Goal: Task Accomplishment & Management: Manage account settings

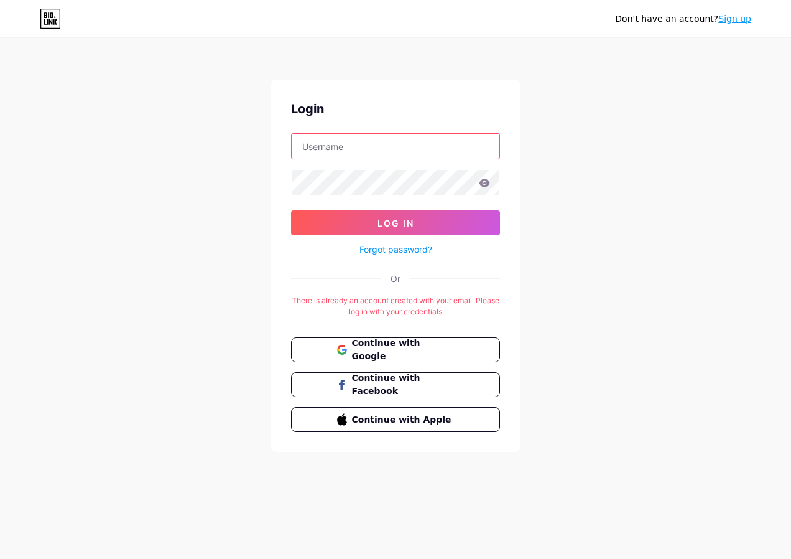
click at [363, 150] on input "text" at bounding box center [396, 146] width 208 height 25
type input "[EMAIL_ADDRESS][DOMAIN_NAME]"
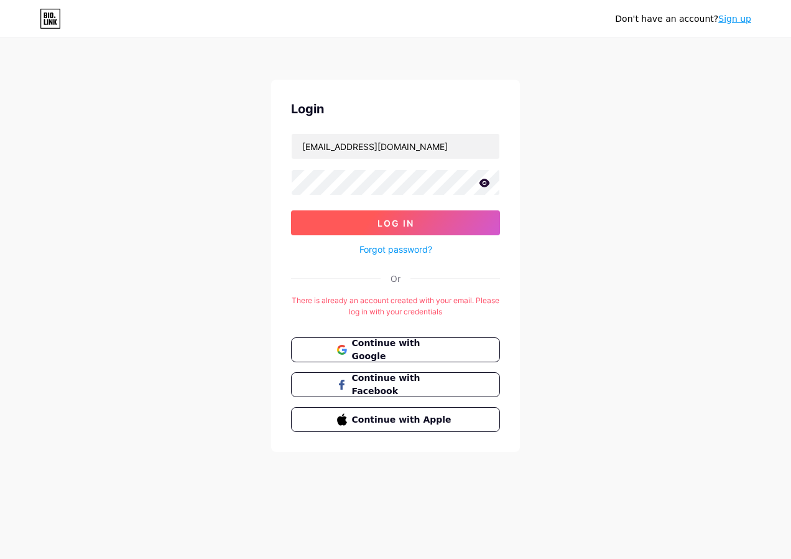
click at [384, 223] on span "Log In" at bounding box center [396, 223] width 37 height 11
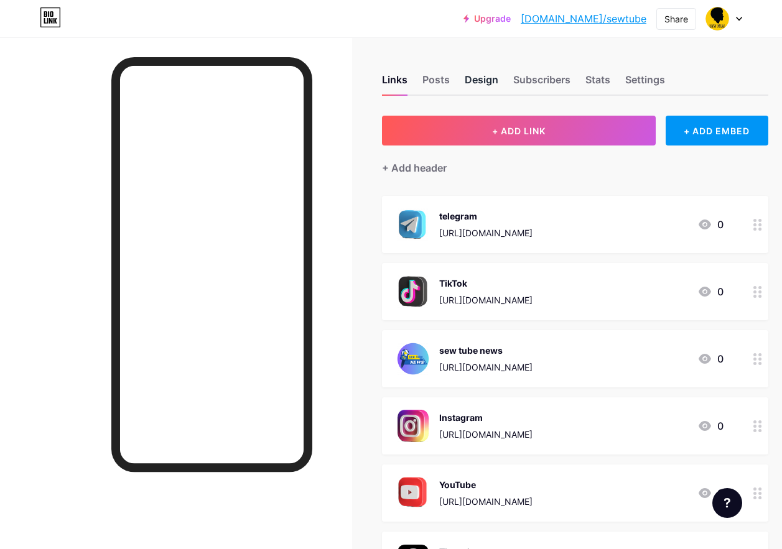
click at [490, 79] on div "Design" at bounding box center [482, 83] width 34 height 22
click at [737, 17] on icon at bounding box center [739, 18] width 5 height 3
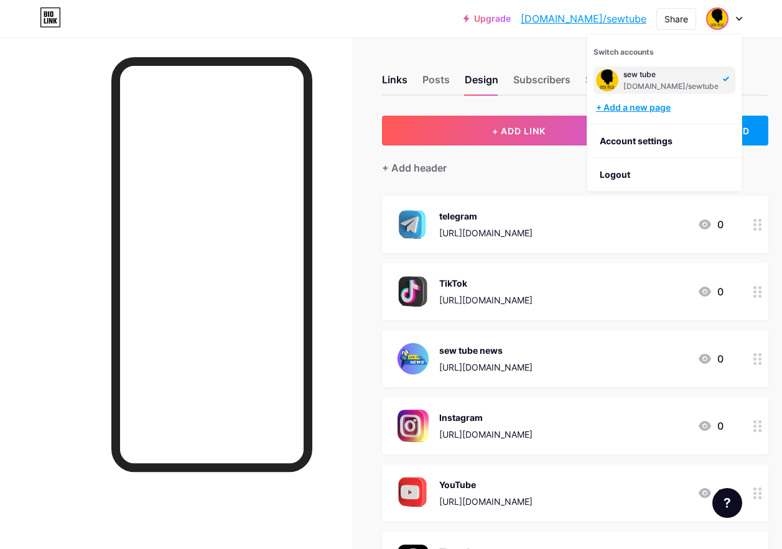
click at [633, 107] on div "+ Add a new page" at bounding box center [665, 107] width 139 height 12
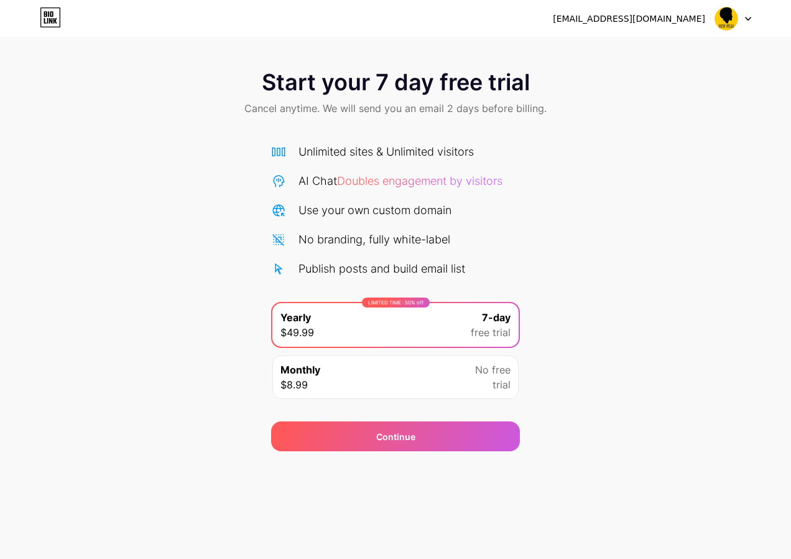
click at [726, 15] on img at bounding box center [727, 19] width 24 height 24
click at [746, 14] on div at bounding box center [733, 18] width 36 height 22
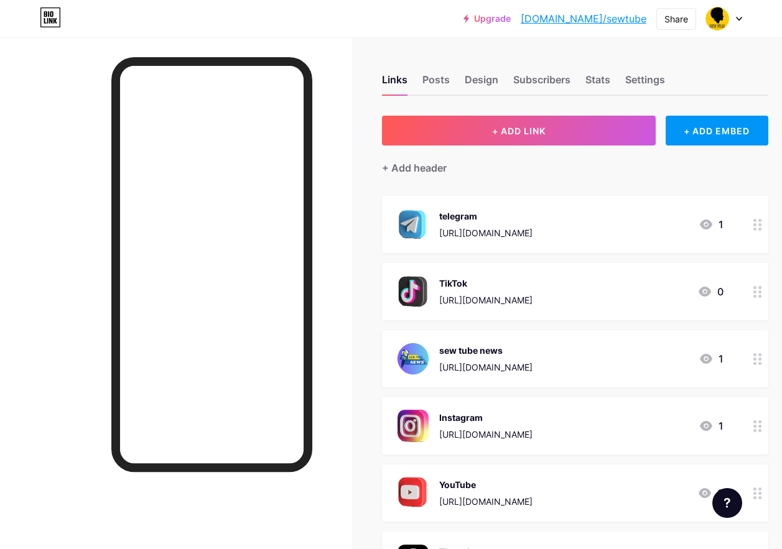
click at [460, 228] on div "[URL][DOMAIN_NAME]" at bounding box center [485, 232] width 93 height 13
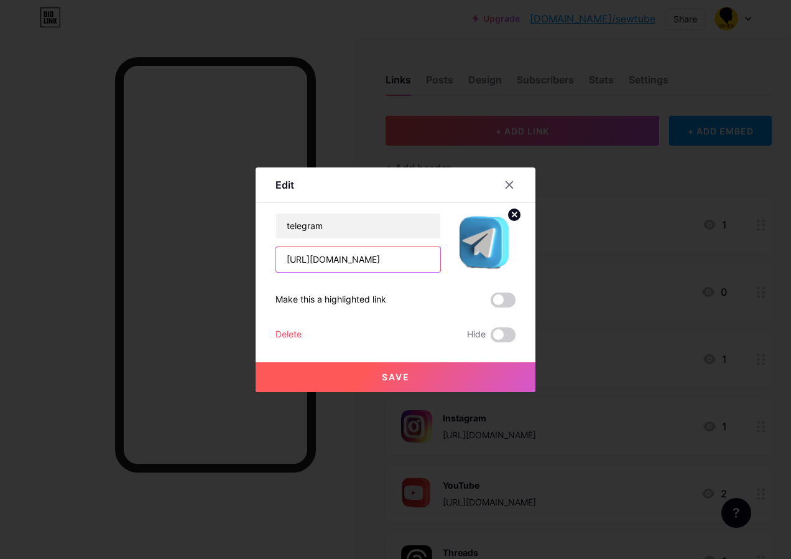
click at [384, 258] on input "[URL][DOMAIN_NAME]" at bounding box center [358, 259] width 164 height 25
drag, startPoint x: 388, startPoint y: 258, endPoint x: 279, endPoint y: 258, distance: 109.5
click at [279, 258] on input "[URL][DOMAIN_NAME]" at bounding box center [358, 259] width 164 height 25
click at [312, 261] on input "text" at bounding box center [358, 259] width 164 height 25
click at [307, 263] on input "text" at bounding box center [358, 259] width 164 height 25
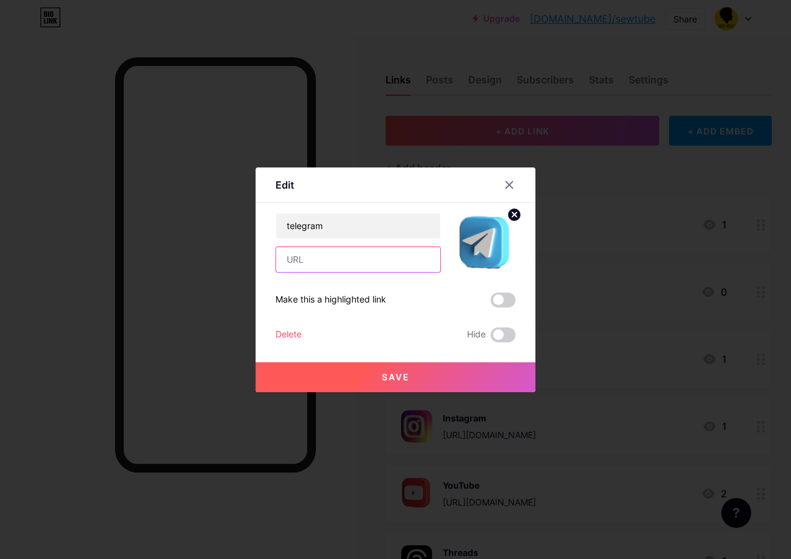
paste input "[URL][DOMAIN_NAME]"
type input "[URL][DOMAIN_NAME]"
click at [411, 376] on button "Save" at bounding box center [396, 377] width 280 height 30
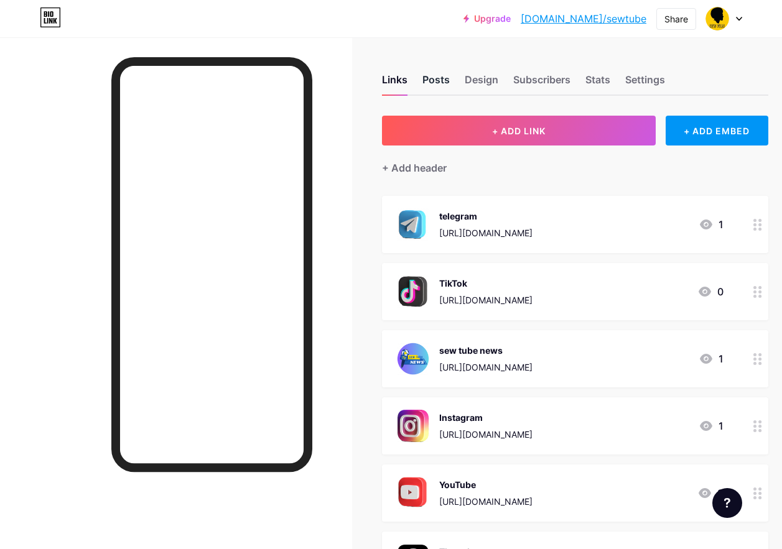
click at [440, 81] on div "Posts" at bounding box center [435, 83] width 27 height 22
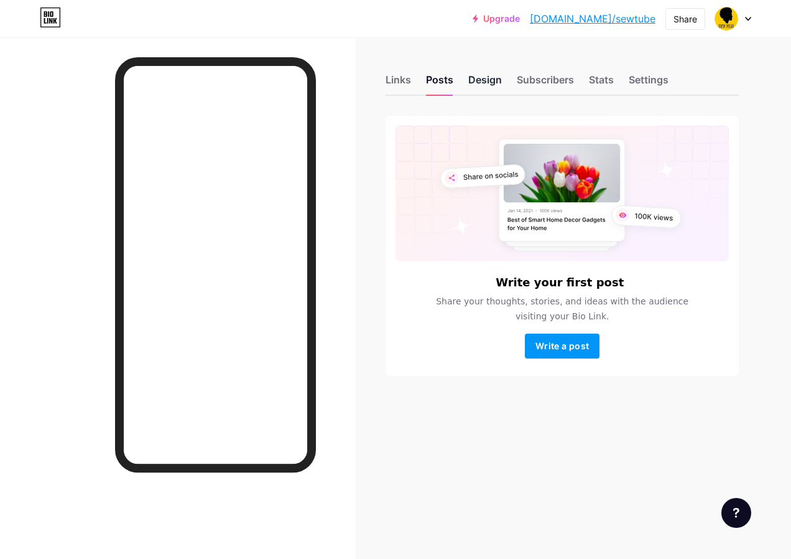
click at [485, 74] on div "Design" at bounding box center [485, 83] width 34 height 22
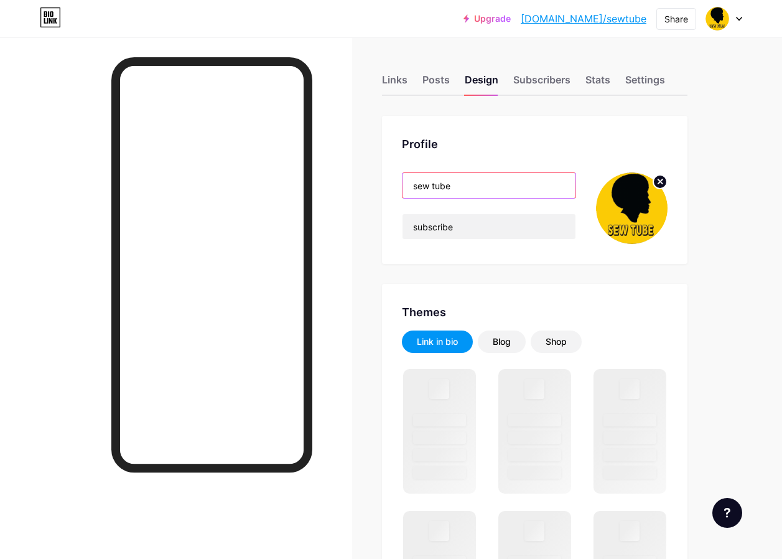
click at [459, 187] on input "sew tube" at bounding box center [488, 185] width 173 height 25
drag, startPoint x: 460, startPoint y: 186, endPoint x: 414, endPoint y: 186, distance: 45.4
click at [414, 186] on input "sew tube" at bounding box center [488, 185] width 173 height 25
click at [458, 184] on input "sew tube" at bounding box center [488, 185] width 173 height 25
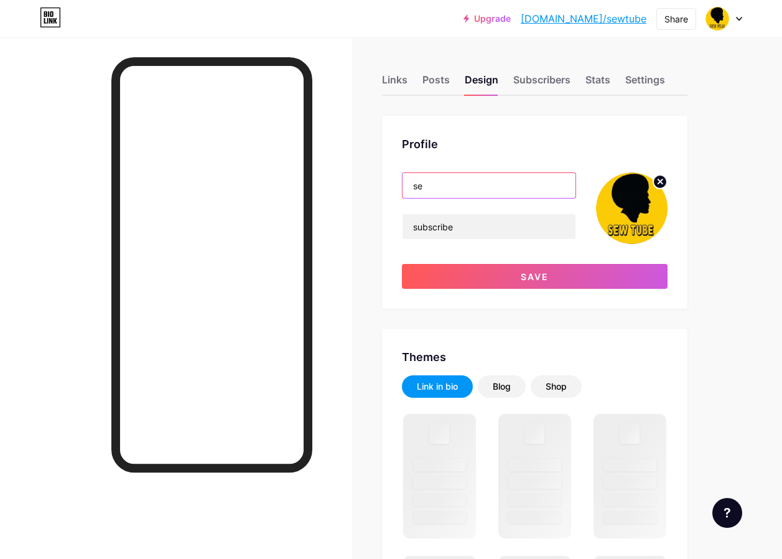
type input "s"
type input "ከ"
type input "ኬ"
click at [428, 185] on input "text" at bounding box center [488, 185] width 173 height 25
type input "K"
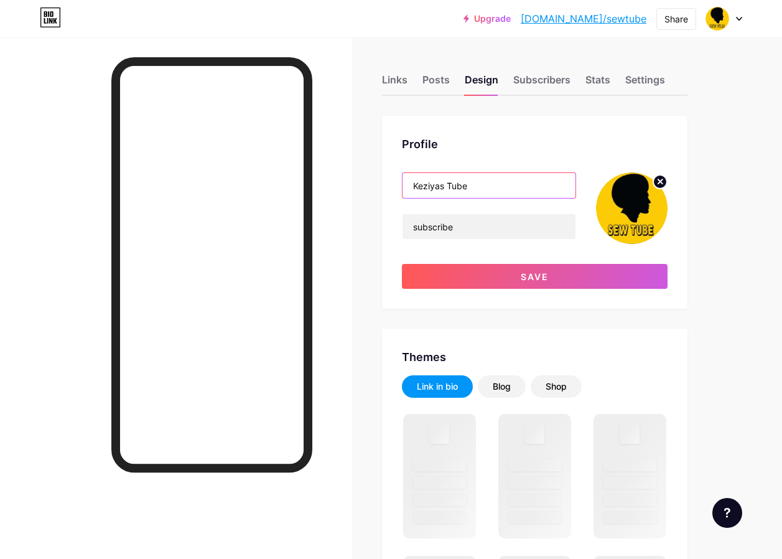
type input "Keziyas Tube"
click at [663, 182] on icon at bounding box center [660, 181] width 4 height 4
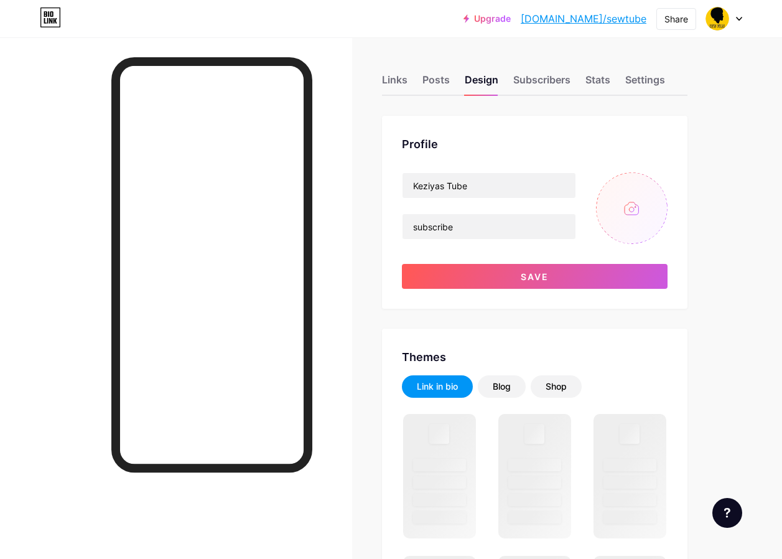
click at [642, 208] on input "file" at bounding box center [632, 208] width 72 height 72
type input "C:\fakepath\channels4_profile.jpg"
